Goal: Task Accomplishment & Management: Use online tool/utility

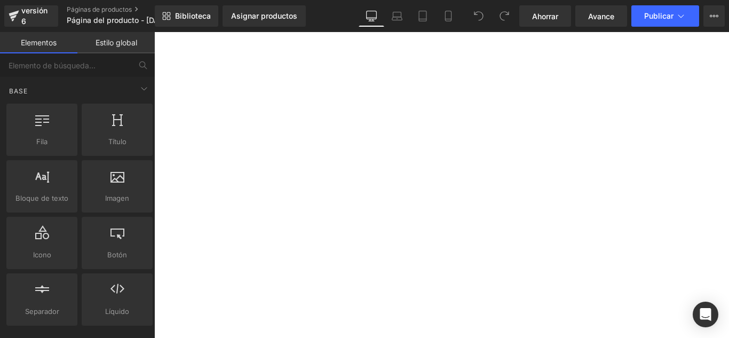
click at [270, 20] on link "Asignar productos" at bounding box center [264, 15] width 83 height 21
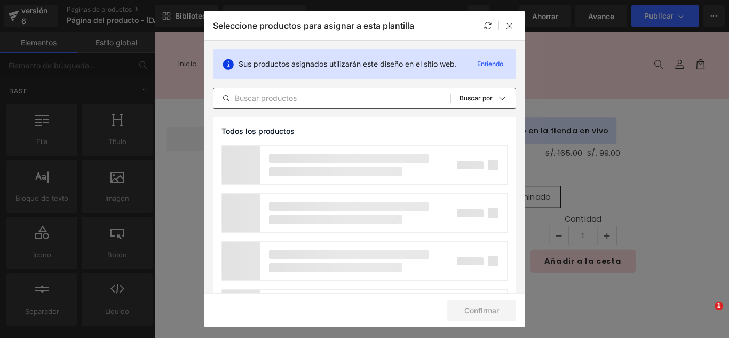
click at [320, 96] on input "text" at bounding box center [332, 98] width 237 height 13
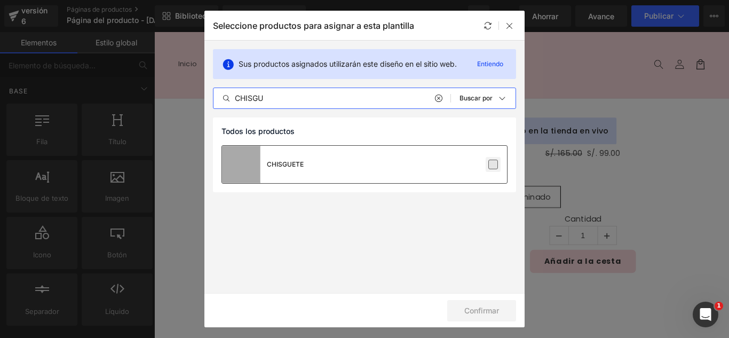
type input "CHISGU"
click at [498, 168] on label at bounding box center [494, 165] width 10 height 10
click at [493, 164] on input "checkbox" at bounding box center [493, 164] width 0 height 0
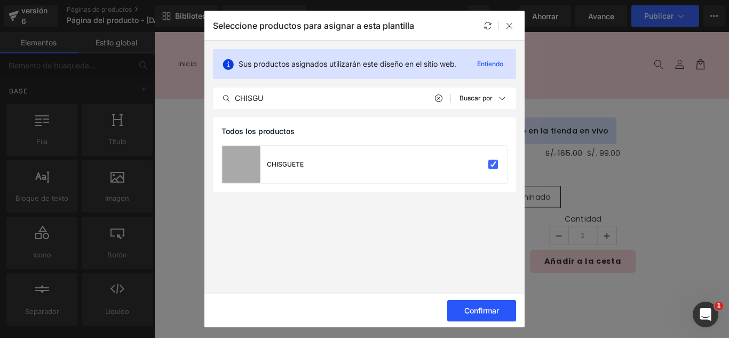
click at [490, 313] on font "Confirmar" at bounding box center [481, 310] width 35 height 9
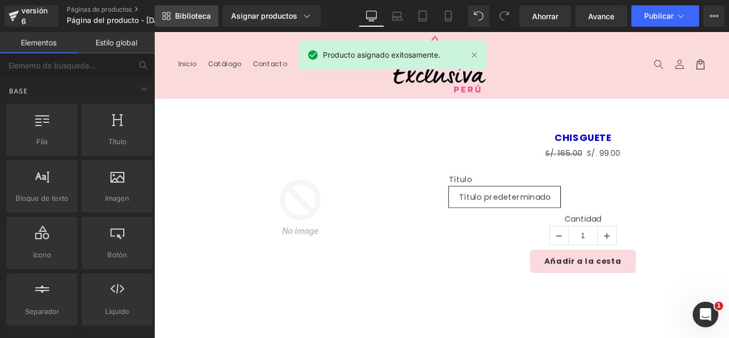
click at [188, 25] on link "Biblioteca" at bounding box center [187, 15] width 64 height 21
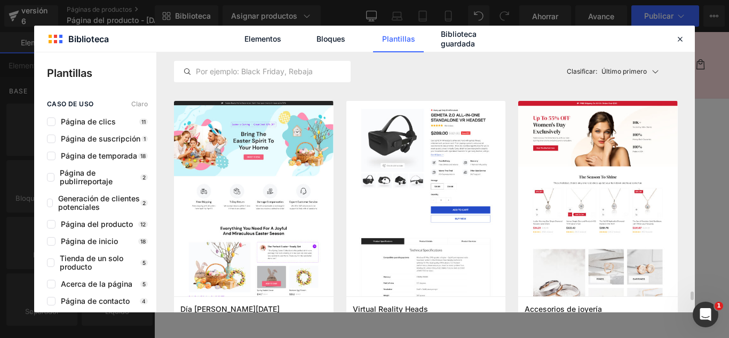
scroll to position [3844, 0]
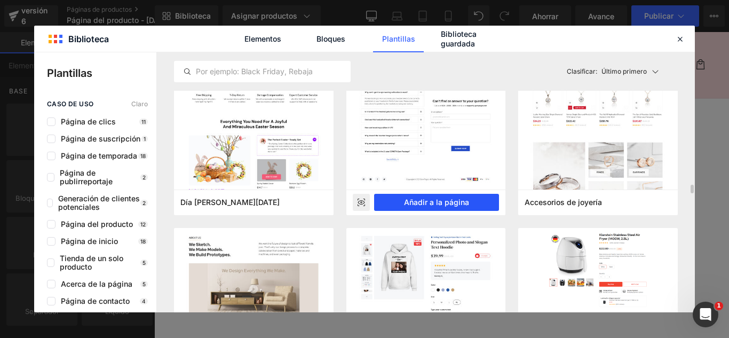
click at [461, 204] on font "Añadir a la página" at bounding box center [436, 202] width 65 height 9
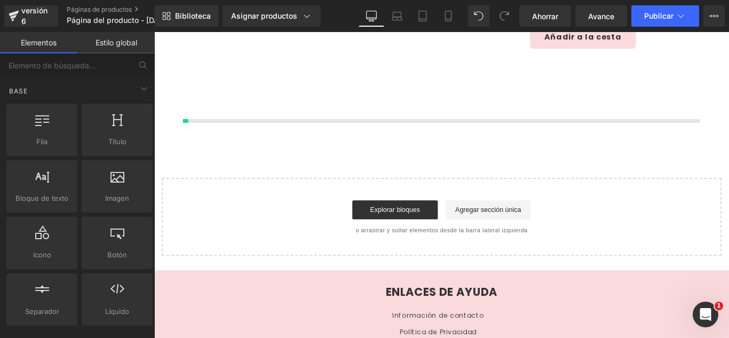
scroll to position [254, 0]
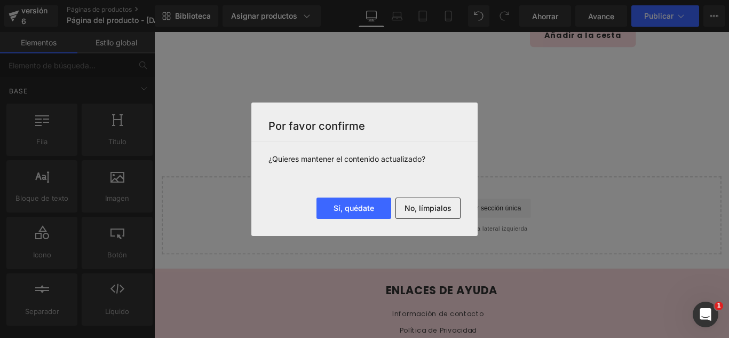
click at [448, 205] on font "No, límpialos" at bounding box center [428, 207] width 47 height 9
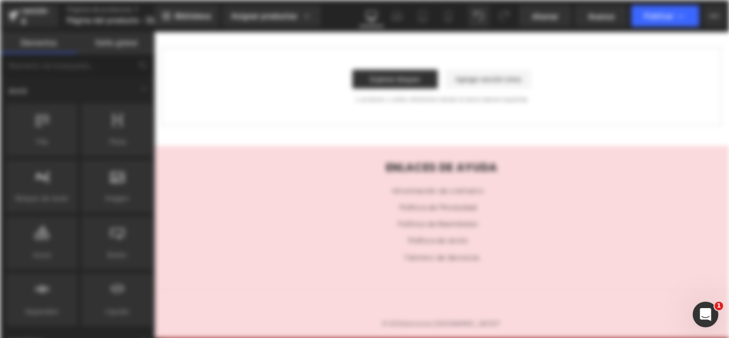
scroll to position [0, 0]
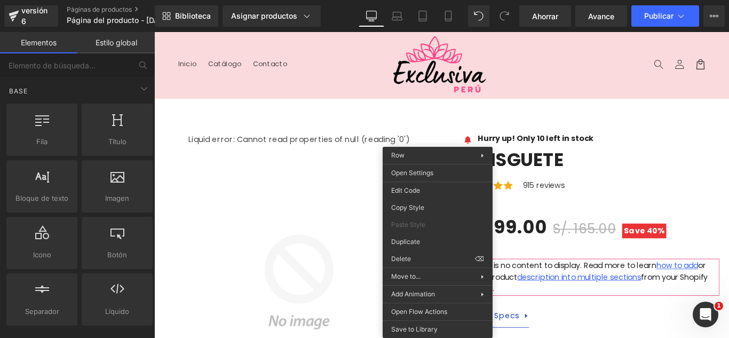
click at [357, 82] on header "Menú Inicio Catálogo Contacto Iniciar sesión Inicio Catálogo Contacto [GEOGRAPH…" at bounding box center [477, 69] width 646 height 74
click at [308, 91] on header "Menú Inicio Catálogo Contacto Iniciar sesión Inicio Catálogo Contacto [GEOGRAPH…" at bounding box center [477, 69] width 646 height 74
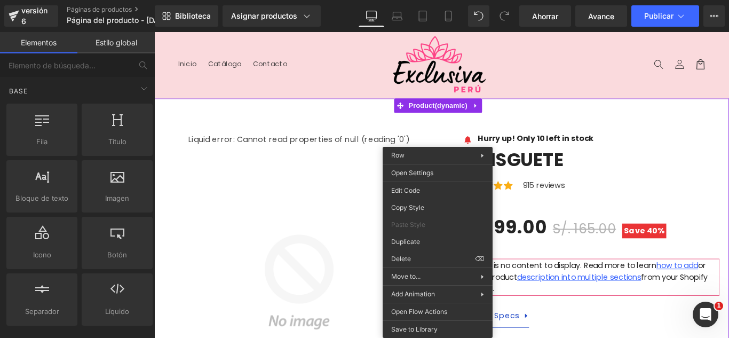
click at [515, 116] on icon at bounding box center [515, 115] width 2 height 5
click at [154, 32] on link at bounding box center [154, 32] width 0 height 0
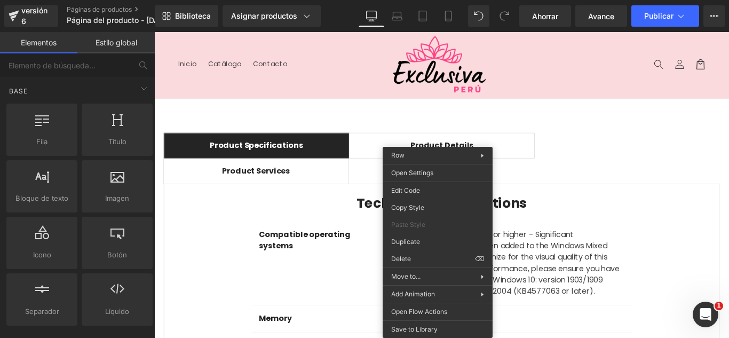
click at [519, 113] on div "Product Specifications Text Block Product Details Text Block Product Services T…" at bounding box center [477, 338] width 641 height 462
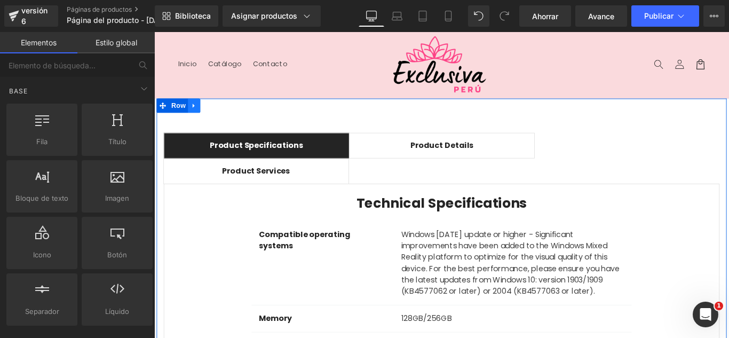
click at [199, 115] on icon at bounding box center [198, 115] width 7 height 8
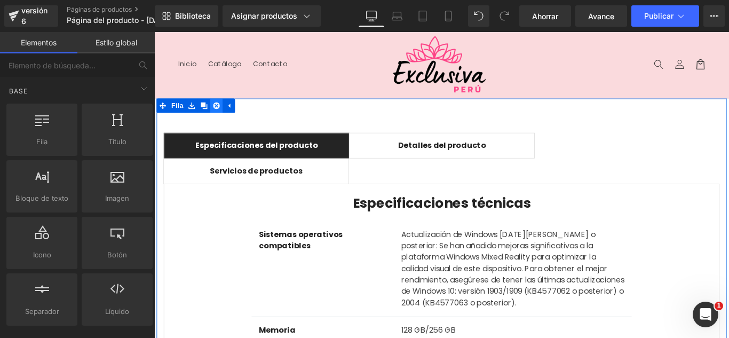
click at [224, 115] on icon at bounding box center [224, 114] width 7 height 7
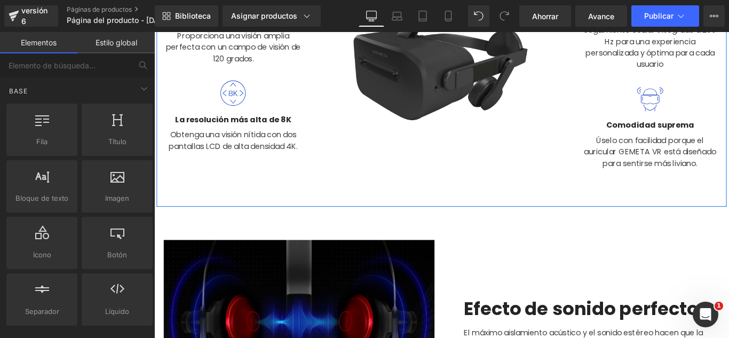
scroll to position [267, 0]
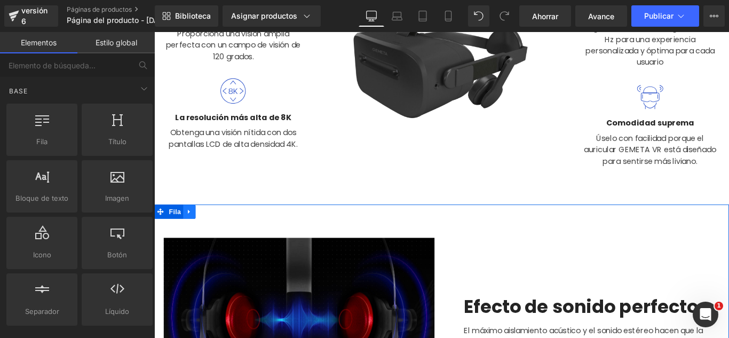
click at [191, 232] on icon at bounding box center [193, 234] width 7 height 8
click at [218, 231] on icon at bounding box center [221, 233] width 7 height 7
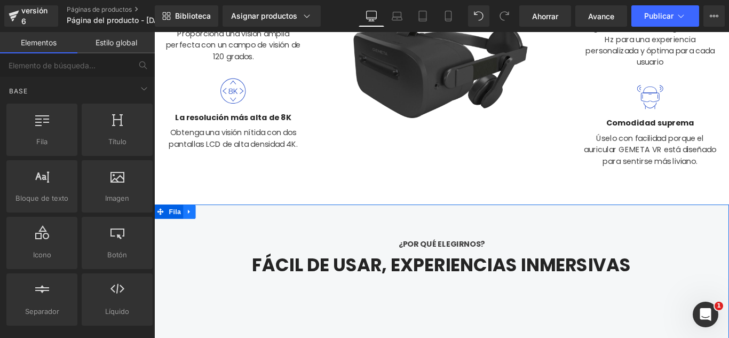
click at [193, 232] on icon at bounding box center [193, 234] width 7 height 8
click at [215, 229] on link at bounding box center [222, 234] width 14 height 16
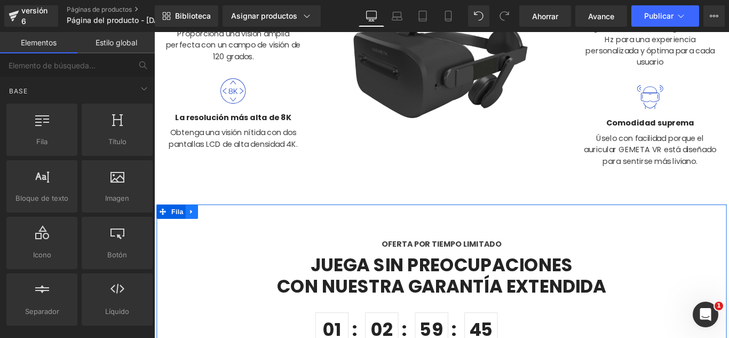
click at [196, 233] on icon at bounding box center [196, 234] width 7 height 8
click at [221, 230] on icon at bounding box center [224, 233] width 7 height 7
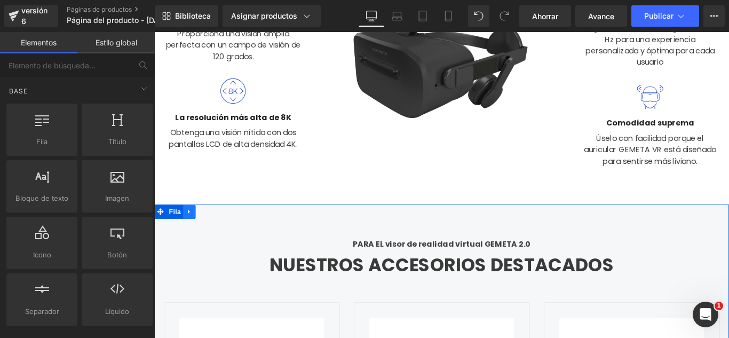
click at [190, 235] on icon at bounding box center [193, 234] width 7 height 8
click at [218, 232] on icon at bounding box center [221, 233] width 7 height 7
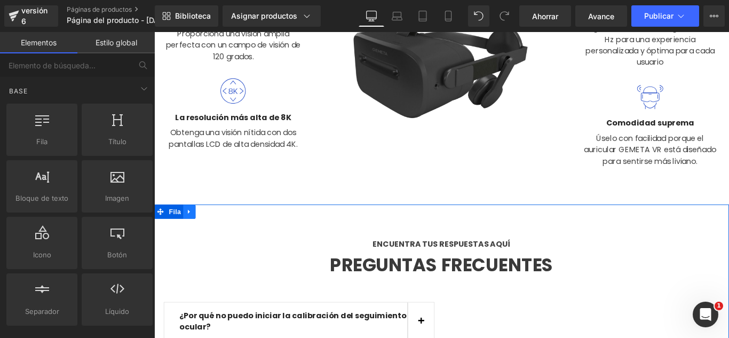
click at [191, 234] on icon at bounding box center [193, 234] width 7 height 8
click at [218, 230] on icon at bounding box center [221, 234] width 7 height 8
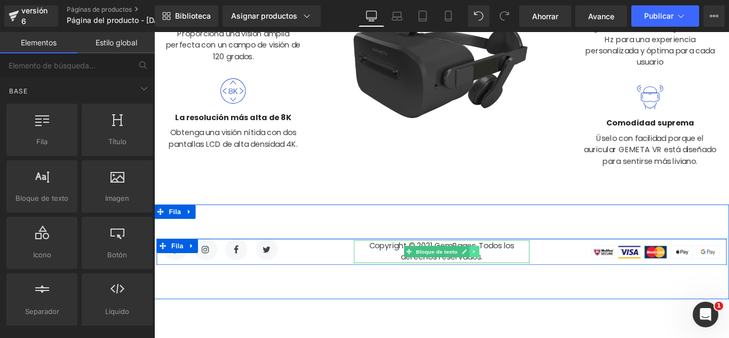
click at [511, 279] on icon at bounding box center [514, 278] width 6 height 6
click at [516, 278] on icon at bounding box center [519, 279] width 6 height 6
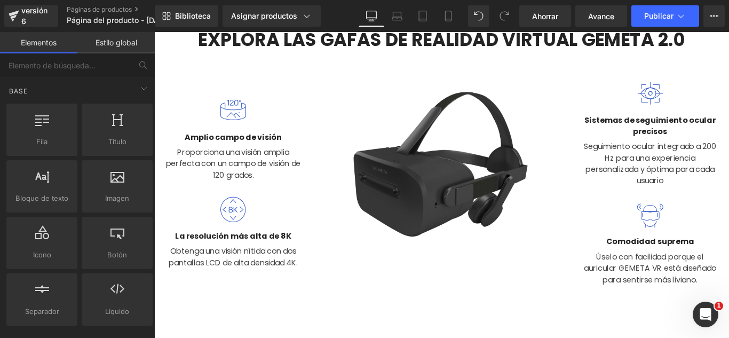
scroll to position [0, 0]
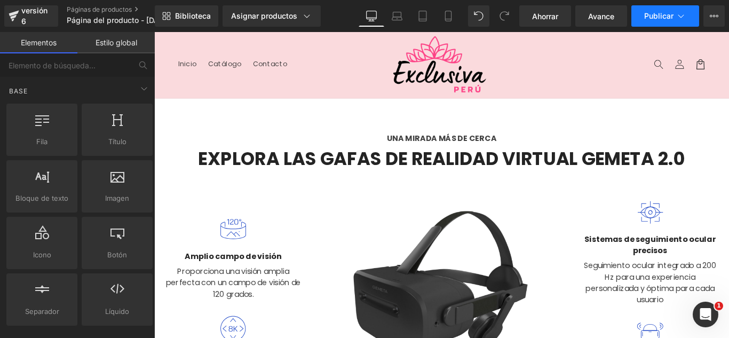
click at [685, 23] on button "Publicar" at bounding box center [666, 15] width 68 height 21
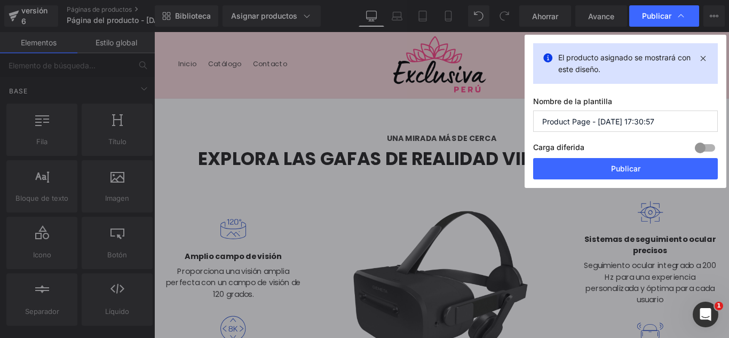
click at [669, 121] on input "Product Page - [DATE] 17:30:57" at bounding box center [625, 121] width 185 height 21
click at [668, 120] on input "Product Page - [DATE] 17:30:57" at bounding box center [625, 121] width 185 height 21
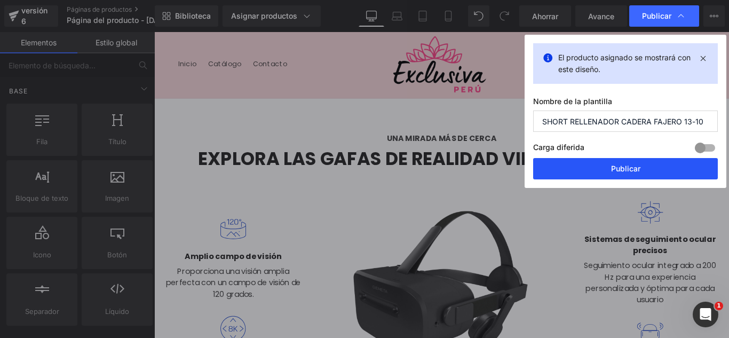
type input "SHORT RELLENADOR CADERA FAJERO 13-10"
click at [639, 171] on font "Publicar" at bounding box center [625, 168] width 29 height 9
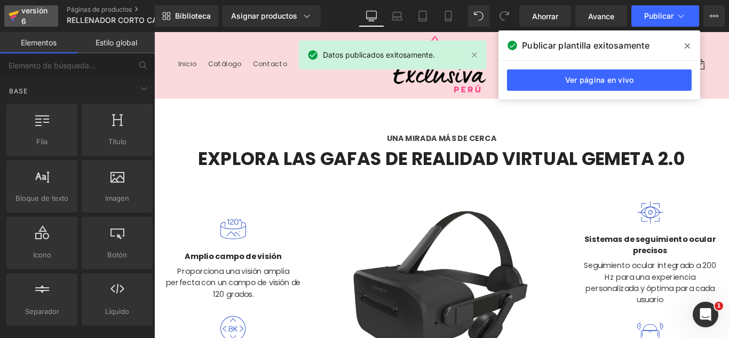
click at [18, 10] on icon at bounding box center [14, 16] width 11 height 27
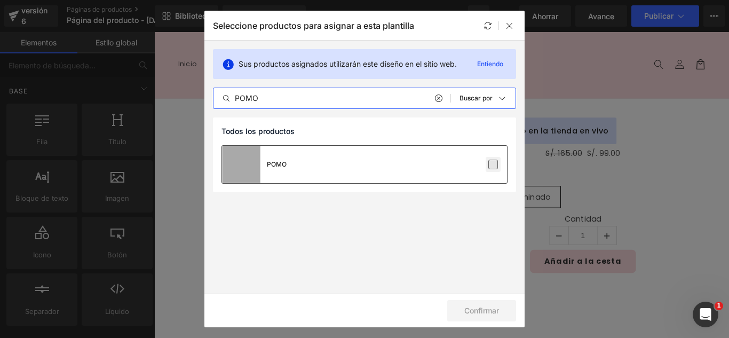
type input "POMO"
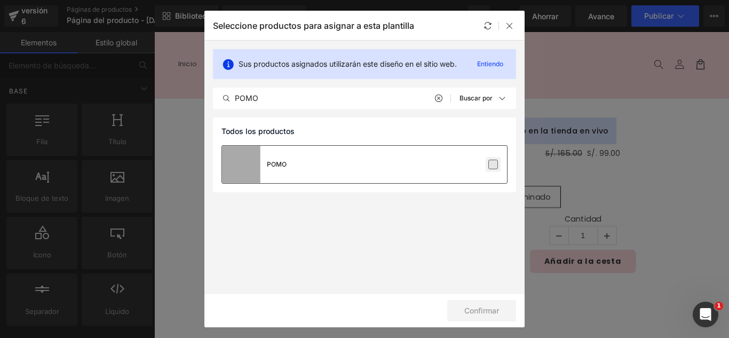
click at [491, 166] on label at bounding box center [494, 165] width 10 height 10
click at [493, 164] on input "checkbox" at bounding box center [493, 164] width 0 height 0
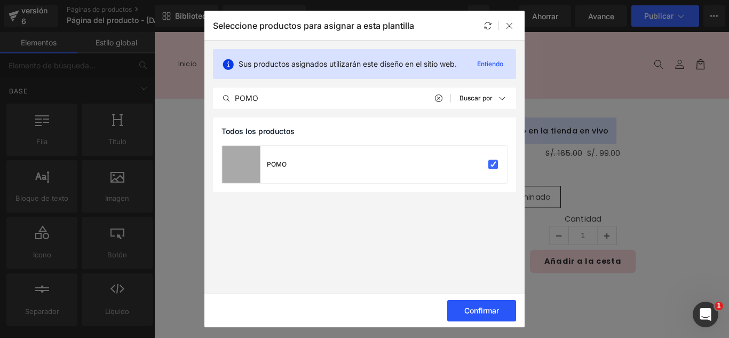
click at [489, 309] on font "Confirmar" at bounding box center [481, 310] width 35 height 9
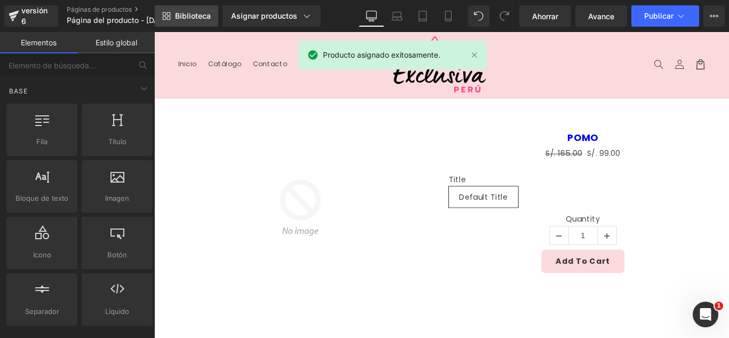
click at [195, 11] on font "Biblioteca" at bounding box center [193, 15] width 36 height 9
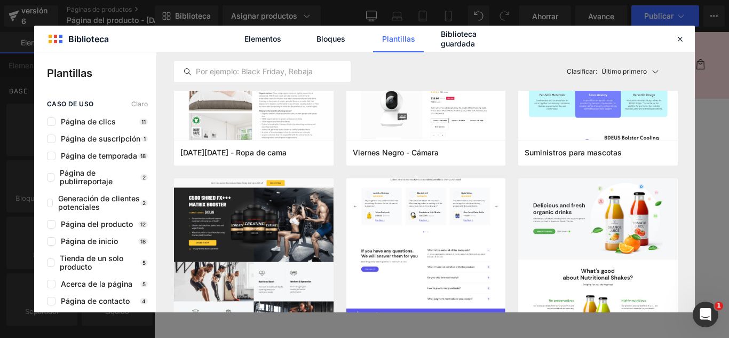
scroll to position [2936, 0]
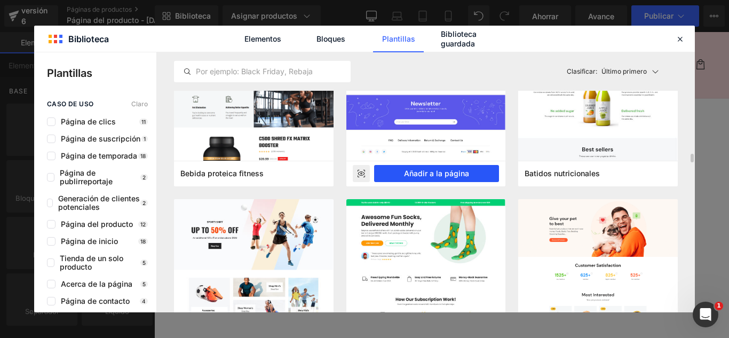
click at [468, 176] on font "Añadir a la página" at bounding box center [436, 173] width 65 height 9
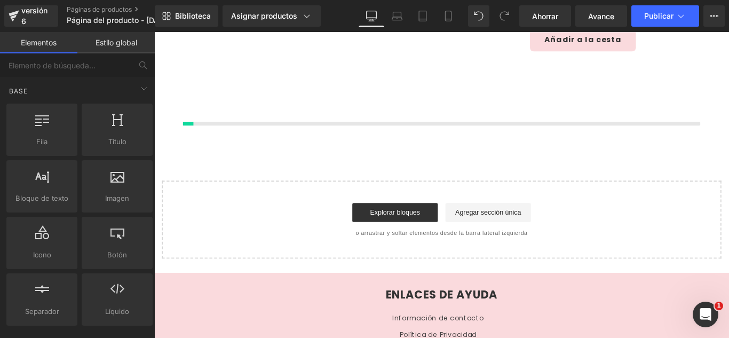
scroll to position [254, 0]
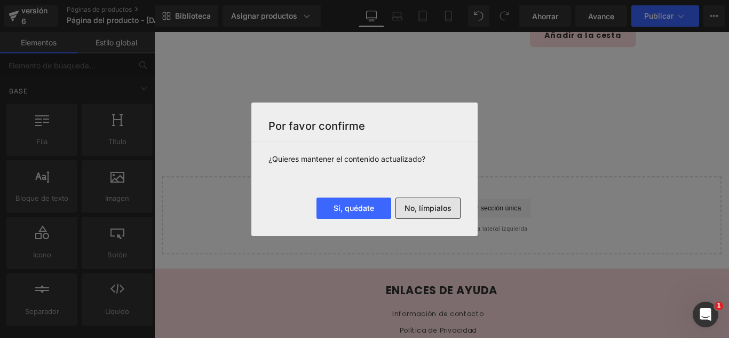
click at [450, 208] on font "No, límpialos" at bounding box center [428, 207] width 47 height 9
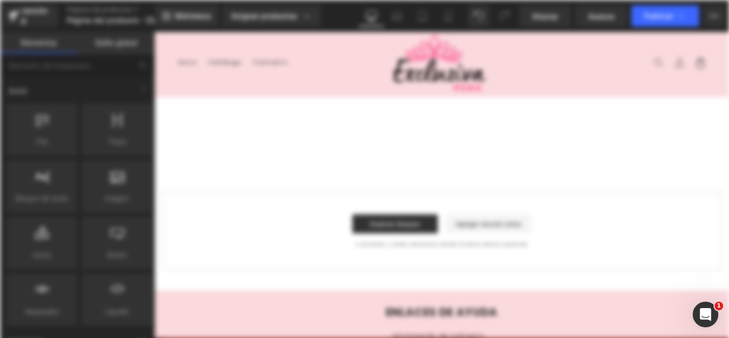
scroll to position [0, 0]
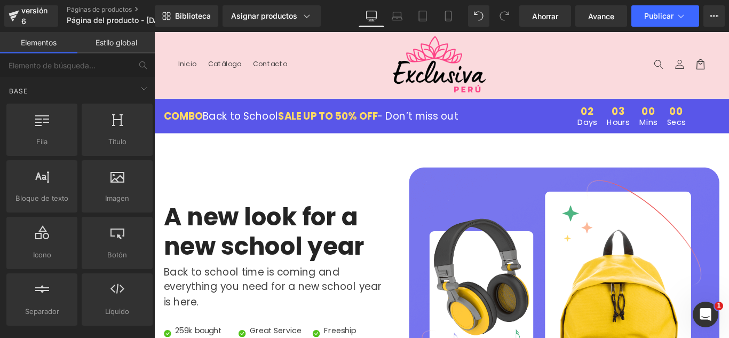
click at [191, 93] on header "Menú Inicio Catálogo Contacto Iniciar sesión Inicio Catálogo Contacto [GEOGRAPH…" at bounding box center [477, 69] width 646 height 74
click at [193, 121] on icon at bounding box center [196, 118] width 6 height 6
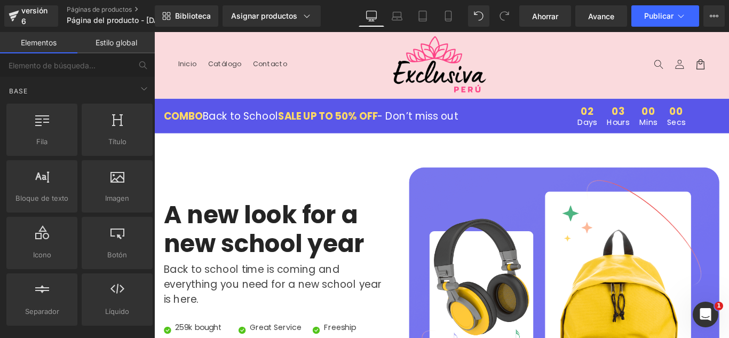
click at [189, 116] on ul "Row" at bounding box center [202, 118] width 73 height 13
click at [179, 117] on span "Row" at bounding box center [181, 118] width 17 height 13
click at [238, 90] on header "Menú Inicio Catálogo Contacto Iniciar sesión Inicio Catálogo Contacto [GEOGRAPH…" at bounding box center [477, 69] width 646 height 74
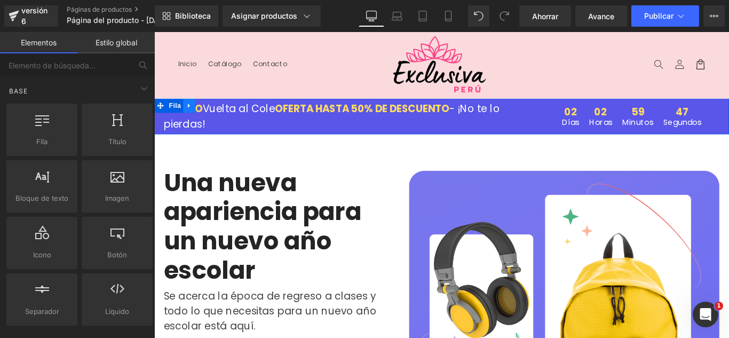
click at [191, 117] on icon at bounding box center [193, 115] width 7 height 8
click at [219, 112] on icon at bounding box center [221, 114] width 7 height 7
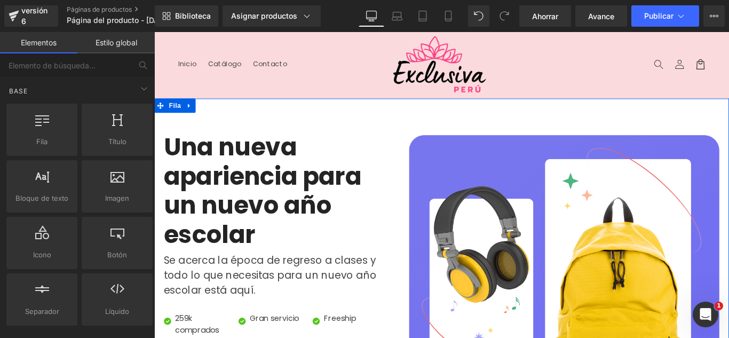
click at [192, 115] on icon at bounding box center [193, 115] width 2 height 5
click at [218, 116] on icon at bounding box center [221, 114] width 7 height 7
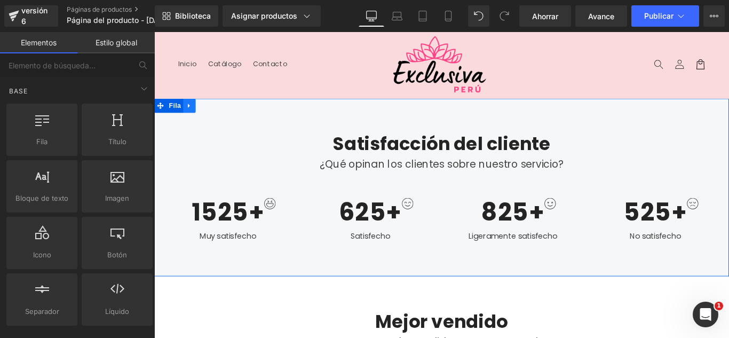
click at [192, 115] on icon at bounding box center [193, 115] width 2 height 5
click at [219, 120] on link at bounding box center [222, 115] width 14 height 16
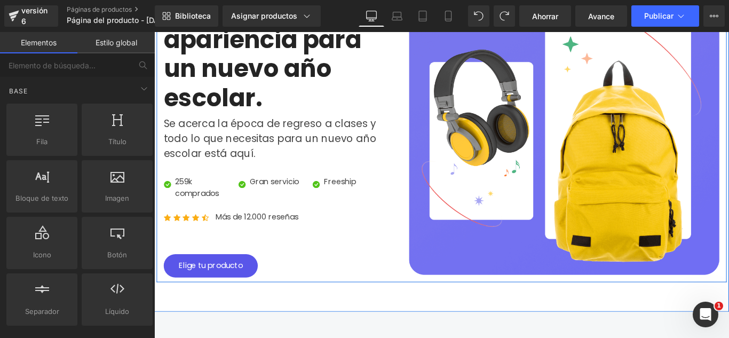
scroll to position [267, 0]
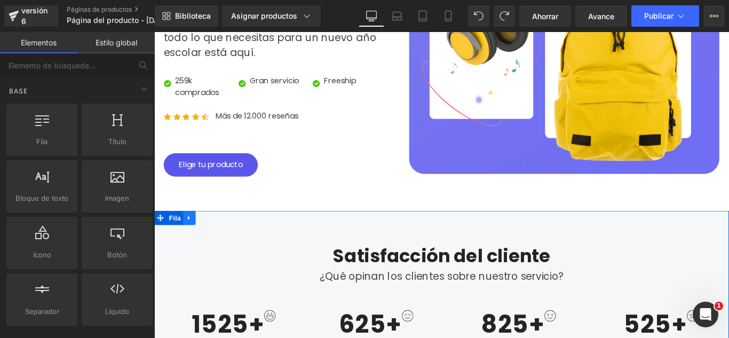
click at [192, 243] on icon at bounding box center [193, 241] width 2 height 5
click at [218, 242] on icon at bounding box center [221, 241] width 7 height 8
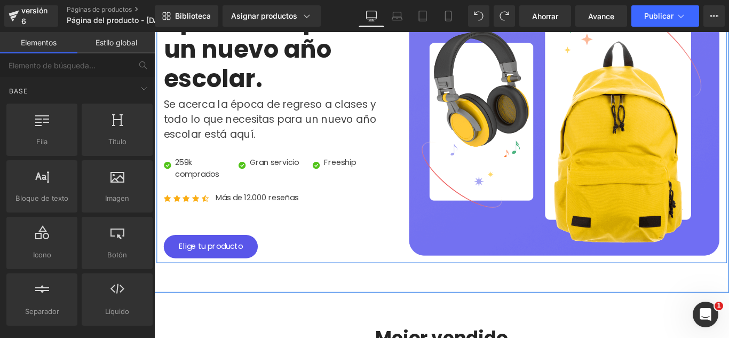
scroll to position [374, 0]
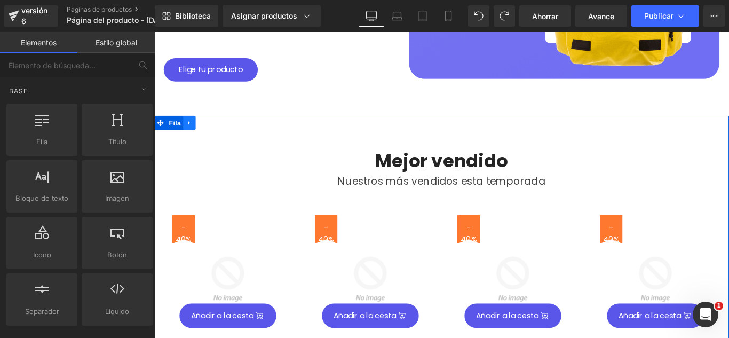
click at [193, 142] on link at bounding box center [194, 134] width 14 height 16
click at [218, 137] on icon at bounding box center [221, 133] width 7 height 7
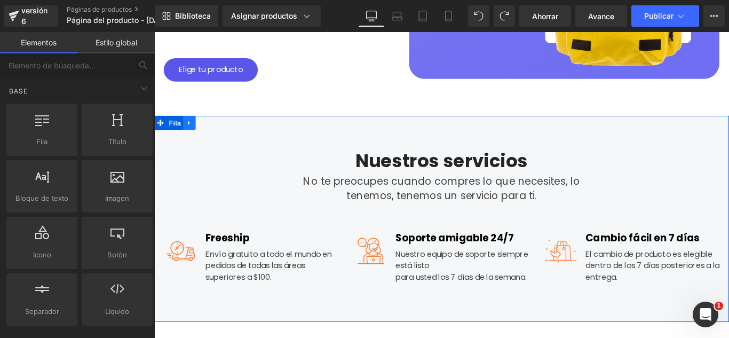
click at [192, 138] on icon at bounding box center [193, 134] width 7 height 8
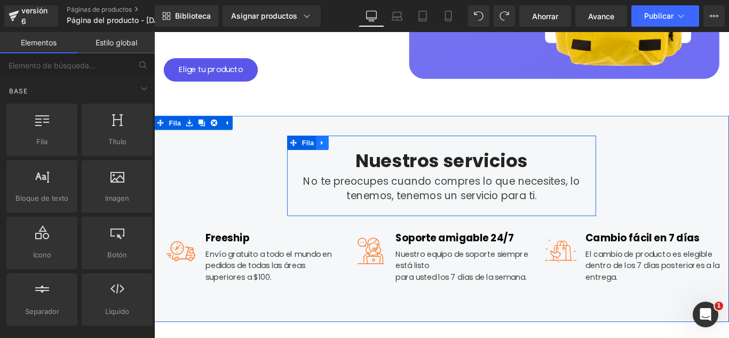
click at [342, 159] on icon at bounding box center [343, 156] width 2 height 5
click at [367, 160] on icon at bounding box center [370, 156] width 7 height 7
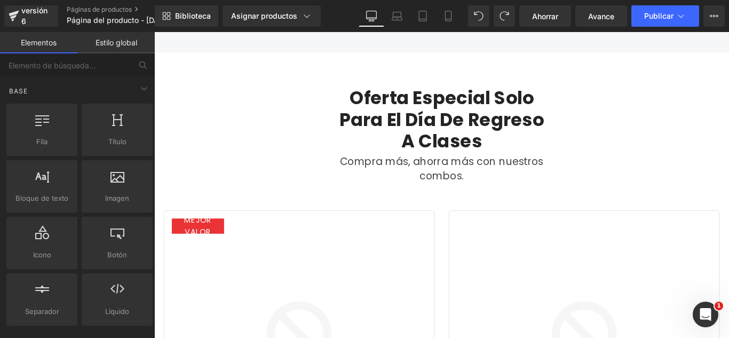
scroll to position [587, 0]
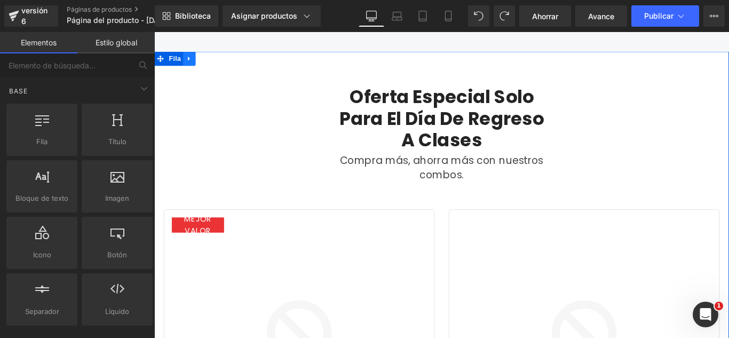
click at [193, 66] on icon at bounding box center [193, 62] width 7 height 8
click at [215, 70] on link at bounding box center [222, 62] width 14 height 16
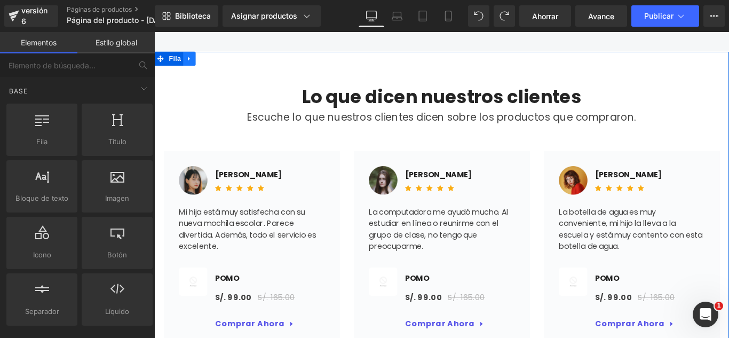
click at [195, 70] on link at bounding box center [194, 62] width 14 height 16
click at [218, 66] on icon at bounding box center [221, 62] width 7 height 8
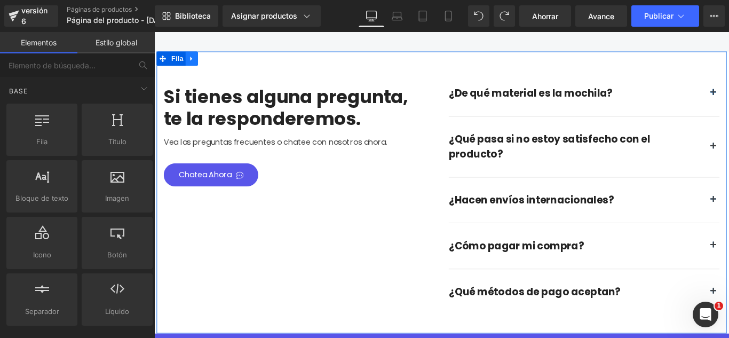
click at [195, 65] on icon at bounding box center [196, 62] width 2 height 5
click at [221, 66] on icon at bounding box center [224, 62] width 7 height 8
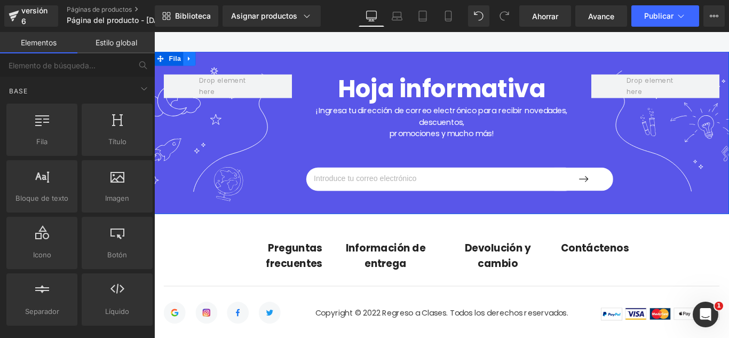
click at [190, 66] on icon at bounding box center [193, 62] width 7 height 8
click at [215, 70] on link at bounding box center [222, 62] width 14 height 16
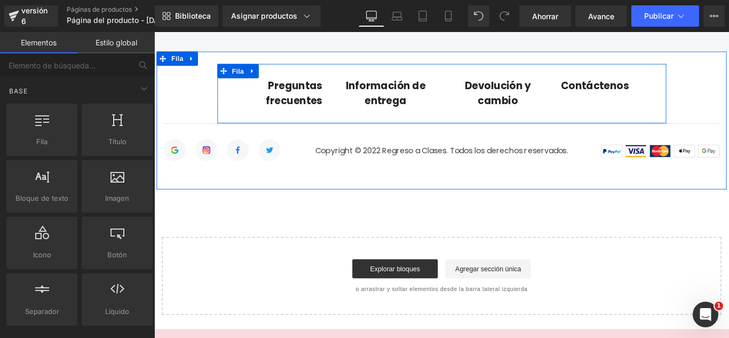
drag, startPoint x: 262, startPoint y: 91, endPoint x: 272, endPoint y: 94, distance: 11.1
click at [262, 80] on icon at bounding box center [264, 76] width 7 height 8
click at [288, 84] on link at bounding box center [293, 76] width 14 height 16
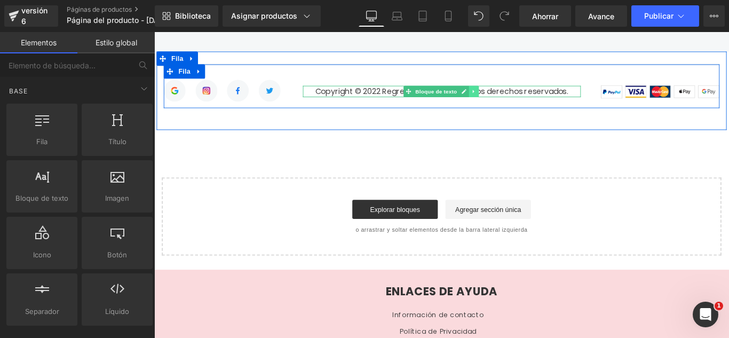
click at [511, 102] on icon at bounding box center [513, 99] width 6 height 6
click at [515, 105] on link at bounding box center [518, 98] width 11 height 13
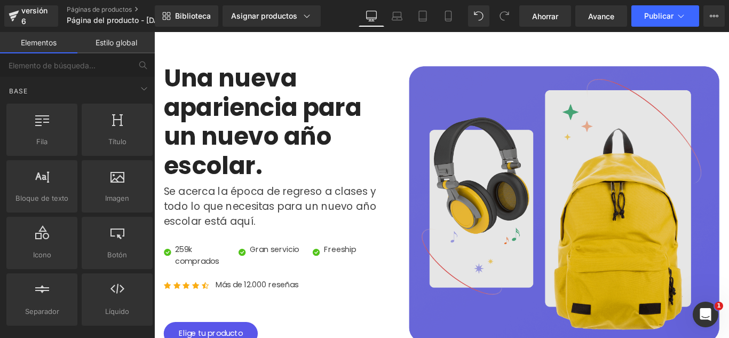
scroll to position [0, 0]
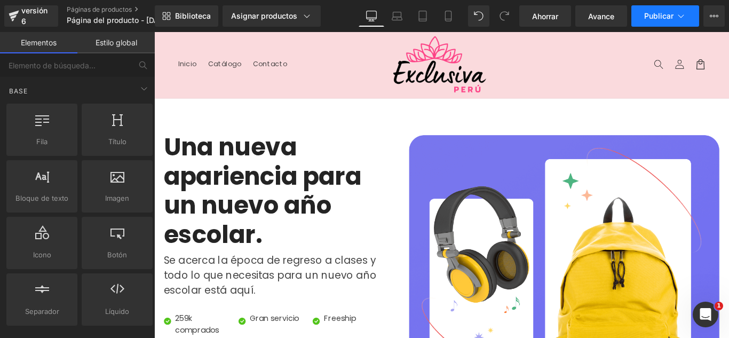
click at [659, 22] on button "Publicar" at bounding box center [666, 15] width 68 height 21
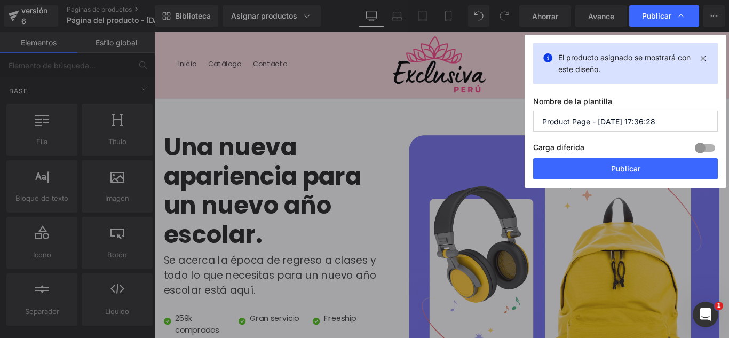
click at [652, 119] on input "Product Page - Oct 13, 17:36:28" at bounding box center [625, 121] width 185 height 21
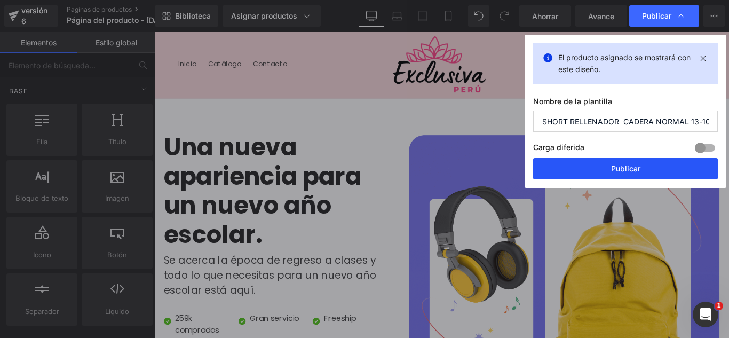
type input "SHORT RELLENADOR CADERA NORMAL 13-10"
click at [640, 170] on font "Publicar" at bounding box center [625, 168] width 29 height 9
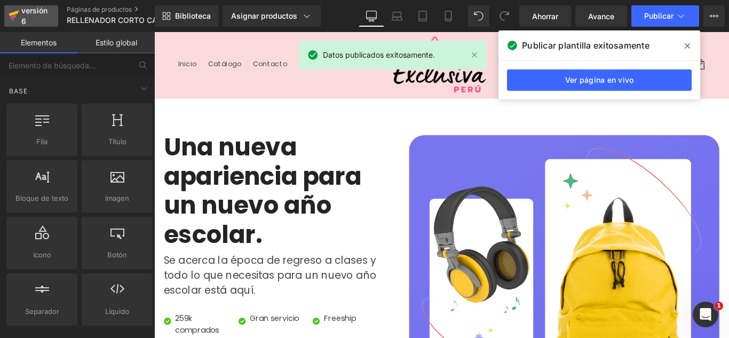
click at [40, 21] on div "versión 6" at bounding box center [35, 16] width 33 height 25
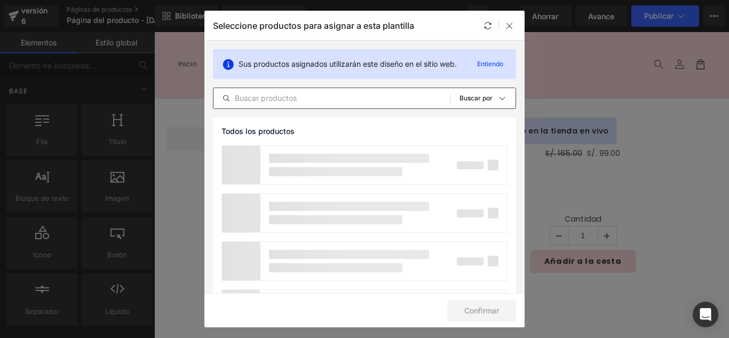
click at [293, 96] on input "text" at bounding box center [332, 98] width 237 height 13
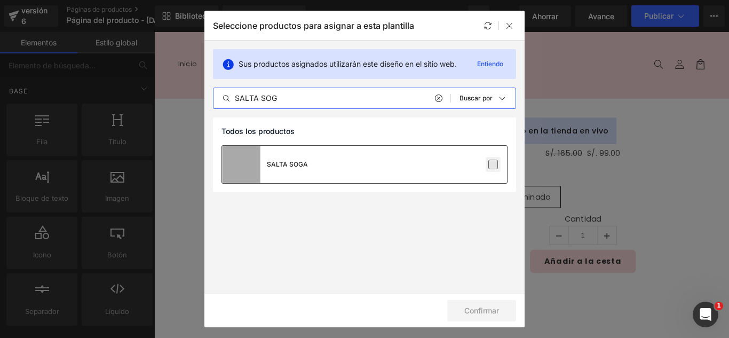
type input "SALTA SOG"
click at [495, 160] on label at bounding box center [494, 165] width 10 height 10
click at [493, 164] on input "checkbox" at bounding box center [493, 164] width 0 height 0
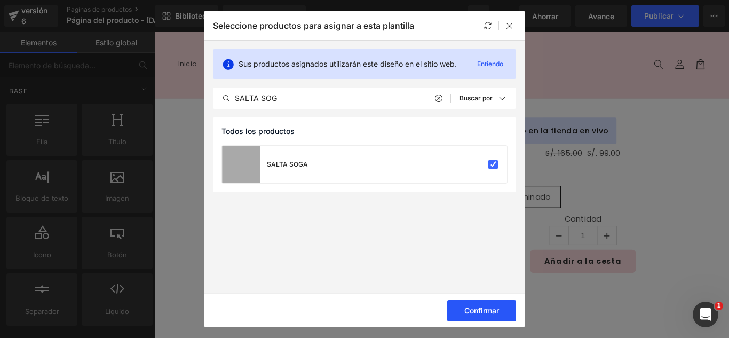
click at [483, 310] on font "Confirmar" at bounding box center [481, 310] width 35 height 9
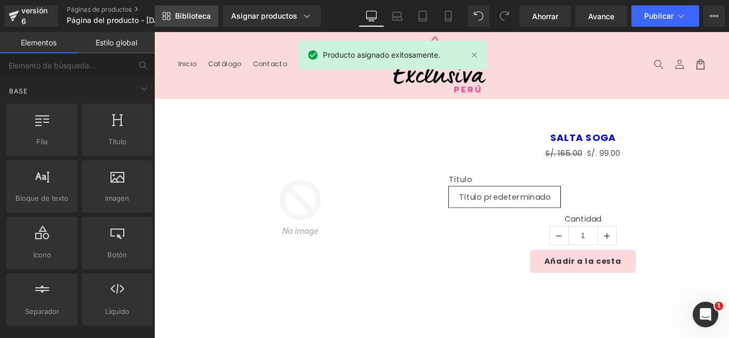
click at [179, 19] on font "Biblioteca" at bounding box center [193, 15] width 36 height 9
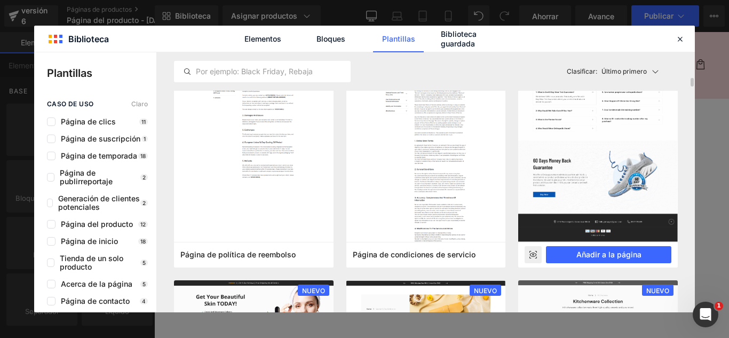
scroll to position [961, 0]
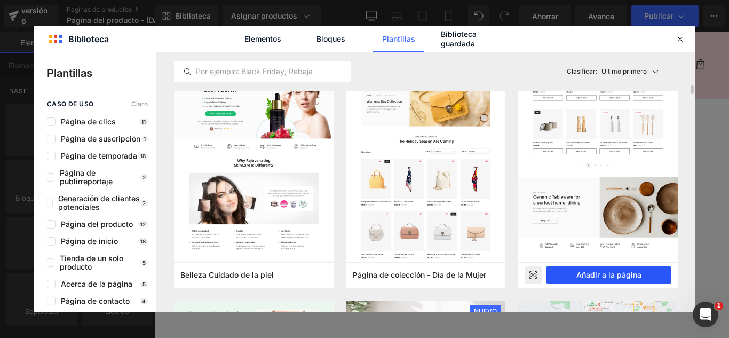
click at [619, 275] on font "Añadir a la página" at bounding box center [609, 274] width 65 height 9
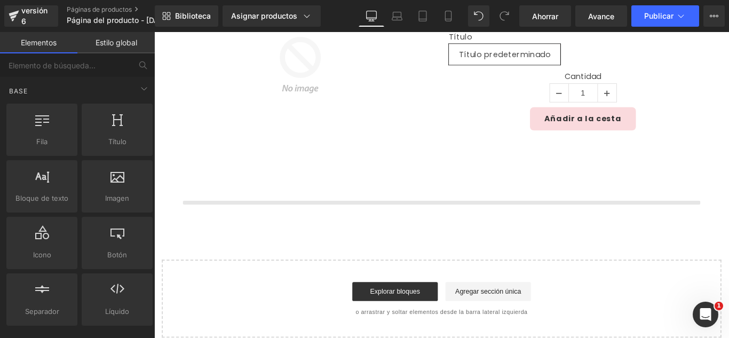
scroll to position [254, 0]
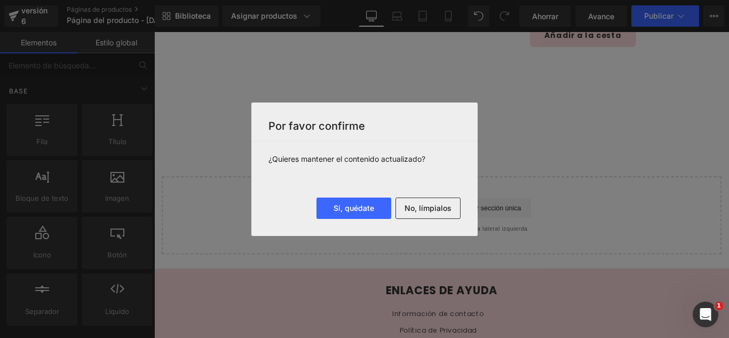
click at [467, 212] on div "Sí, quédate No, límpialos" at bounding box center [364, 217] width 226 height 38
click at [455, 211] on button "No, límpialos" at bounding box center [428, 208] width 65 height 21
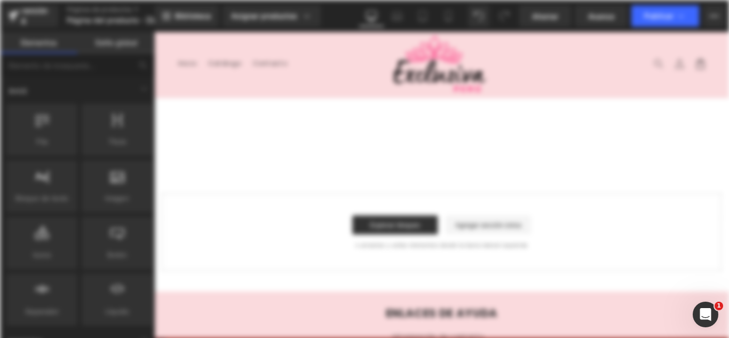
scroll to position [0, 0]
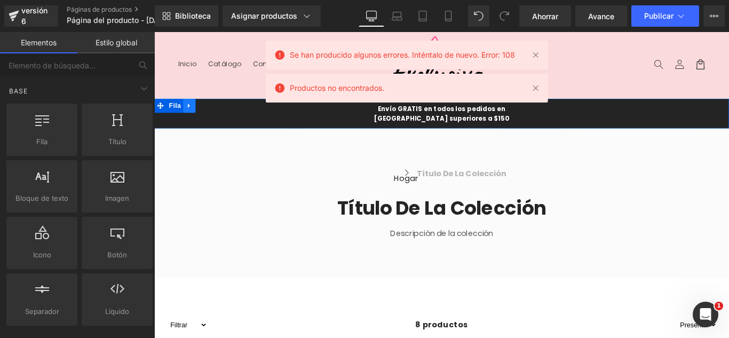
click at [192, 115] on icon at bounding box center [193, 115] width 2 height 5
click at [218, 117] on icon at bounding box center [221, 114] width 7 height 7
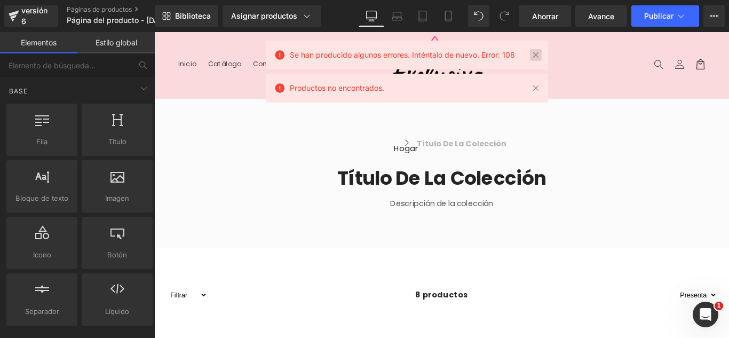
click at [542, 58] on link at bounding box center [536, 55] width 12 height 12
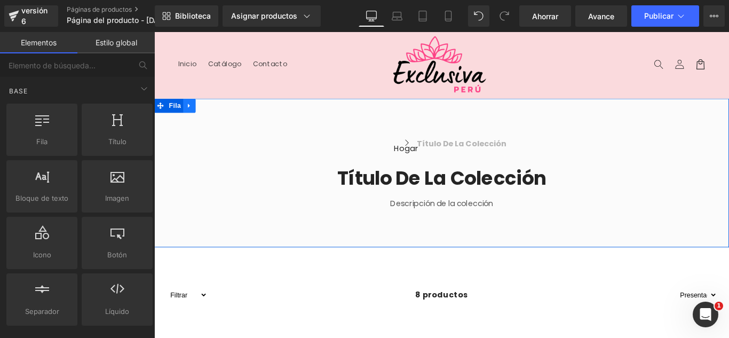
click at [192, 115] on icon at bounding box center [193, 115] width 2 height 5
click at [218, 117] on icon at bounding box center [221, 114] width 7 height 7
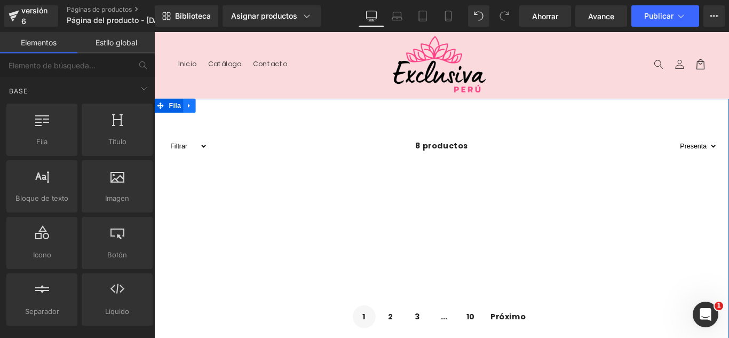
click at [192, 111] on icon at bounding box center [193, 115] width 7 height 8
click at [218, 113] on icon at bounding box center [221, 114] width 7 height 7
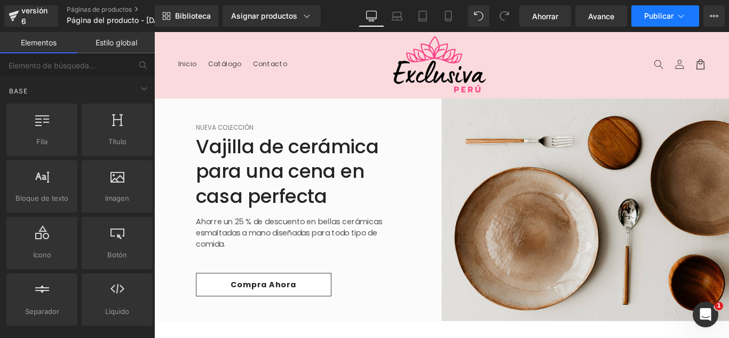
click at [658, 17] on font "Publicar" at bounding box center [658, 15] width 29 height 9
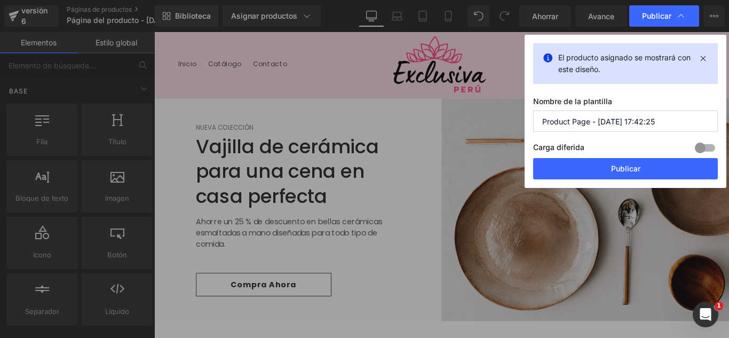
click at [668, 124] on input "Product Page - Oct 13, 17:42:25" at bounding box center [625, 121] width 185 height 21
click at [668, 123] on input "Product Page - Oct 13, 17:42:25" at bounding box center [625, 121] width 185 height 21
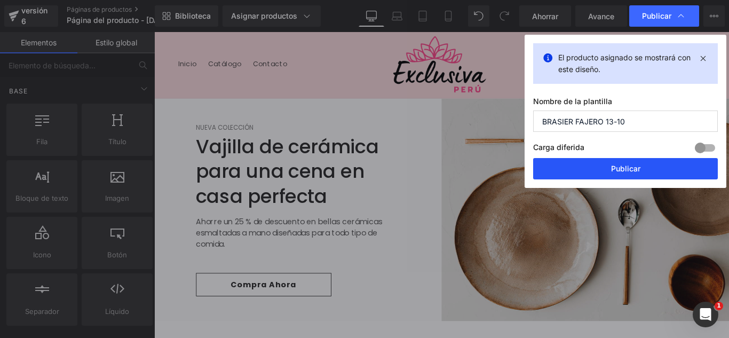
type input "BRASIER FAJERO 13-10"
click at [651, 169] on button "Publicar" at bounding box center [625, 168] width 185 height 21
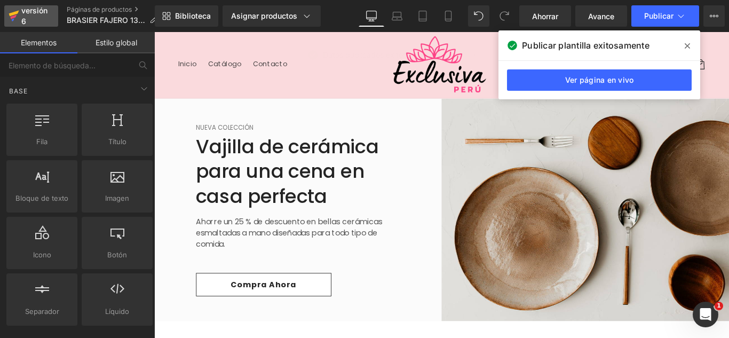
click at [31, 20] on div "versión 6" at bounding box center [35, 16] width 33 height 25
